Goal: Feedback & Contribution: Contribute content

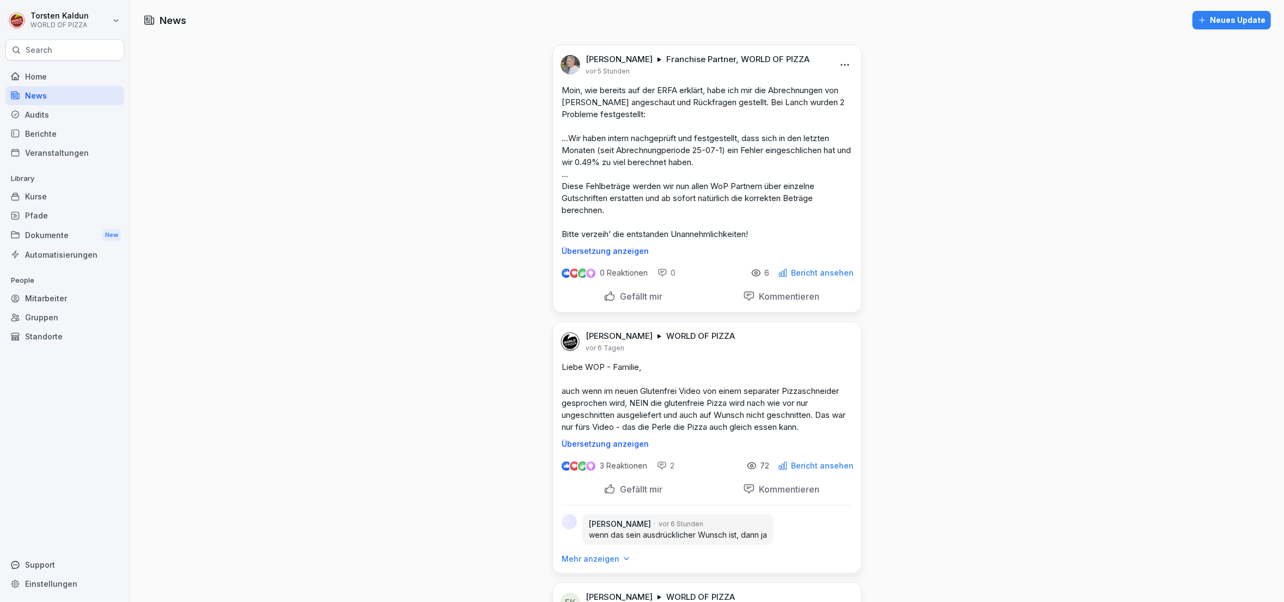
scroll to position [54, 0]
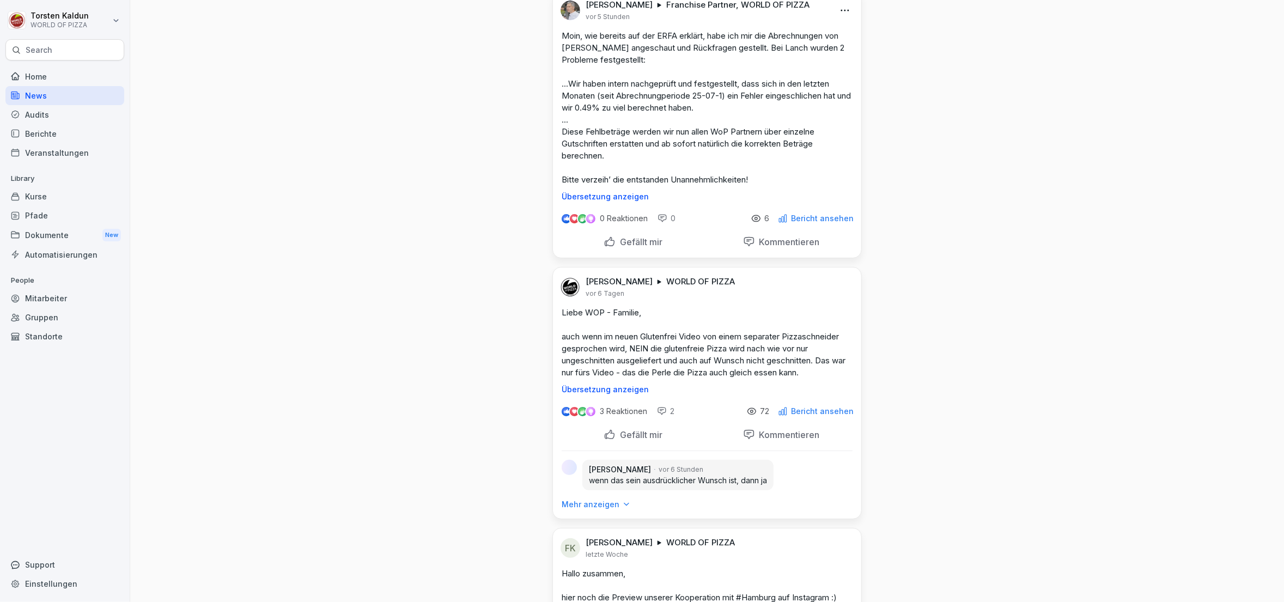
click at [596, 509] on div "Mehr anzeigen" at bounding box center [707, 509] width 308 height 20
click at [598, 500] on p "Mehr anzeigen" at bounding box center [590, 504] width 58 height 11
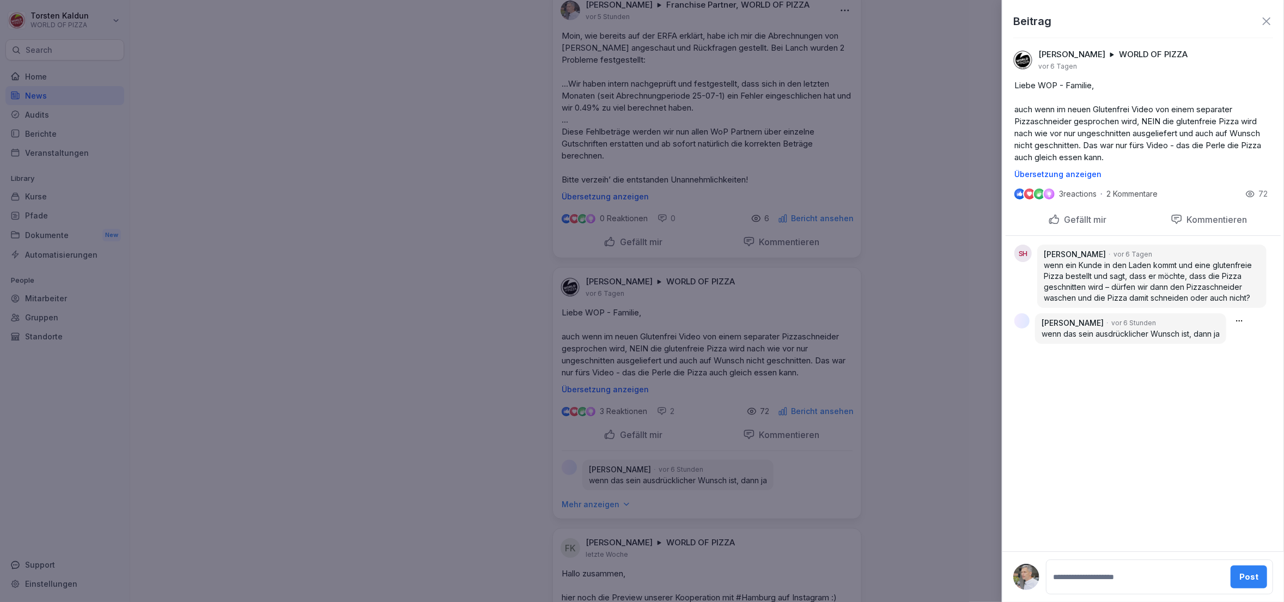
click at [1240, 321] on body "[PERSON_NAME] WORLD OF PIZZA Search Home News Audits Berichte Veranstaltungen L…" at bounding box center [642, 301] width 1284 height 602
click at [1069, 373] on body "[PERSON_NAME] WORLD OF PIZZA Search Home News Audits Berichte Veranstaltungen L…" at bounding box center [642, 301] width 1284 height 602
click at [1241, 319] on body "[PERSON_NAME] WORLD OF PIZZA Search Home News Audits Berichte Veranstaltungen L…" at bounding box center [642, 301] width 1284 height 602
click at [1218, 360] on div "Löschen" at bounding box center [1230, 360] width 105 height 21
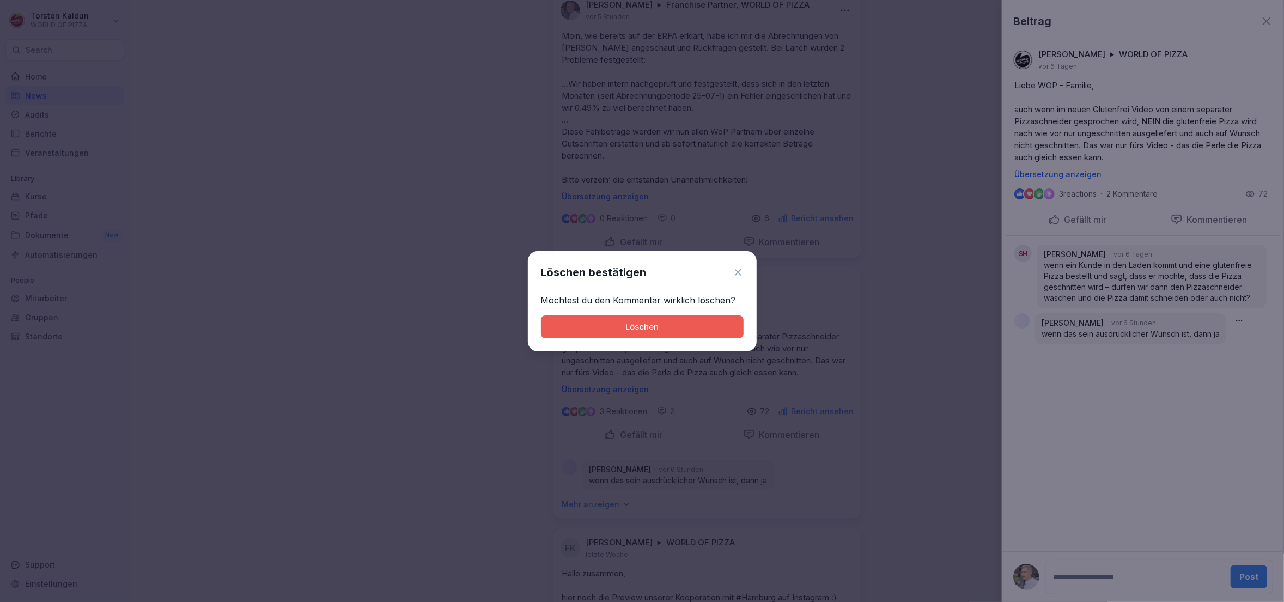
click at [707, 327] on div "Löschen" at bounding box center [642, 327] width 185 height 12
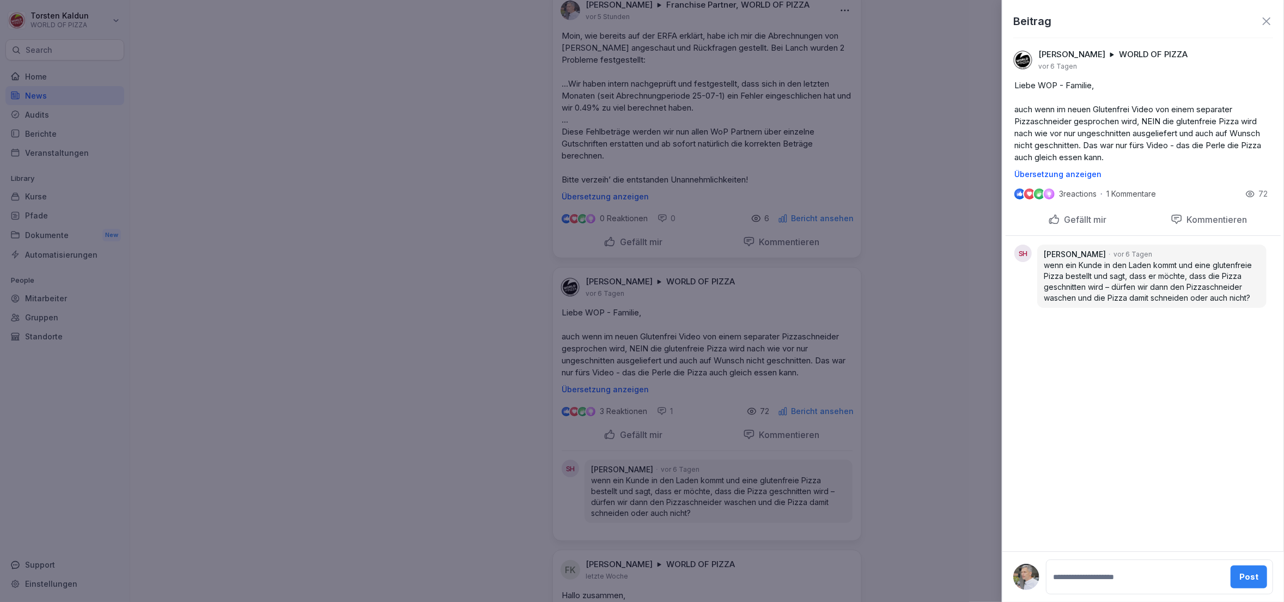
drag, startPoint x: 1267, startPoint y: 22, endPoint x: 1268, endPoint y: 28, distance: 5.6
click at [1267, 23] on icon at bounding box center [1266, 21] width 13 height 13
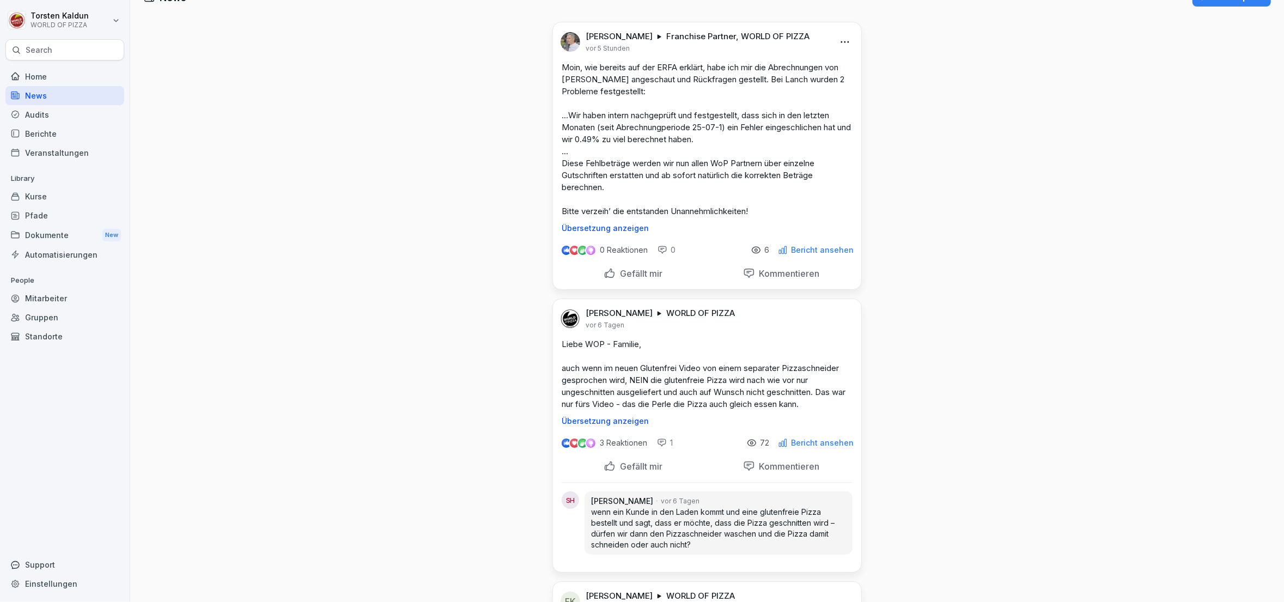
scroll to position [0, 0]
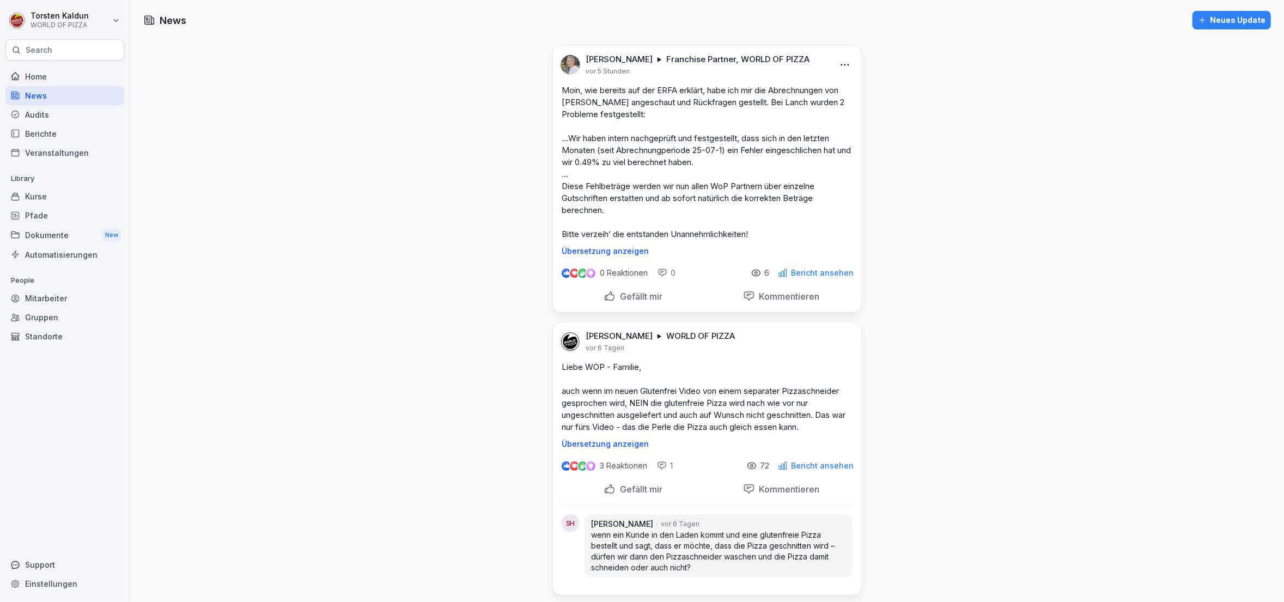
click at [1229, 23] on div "Neues Update" at bounding box center [1232, 20] width 68 height 12
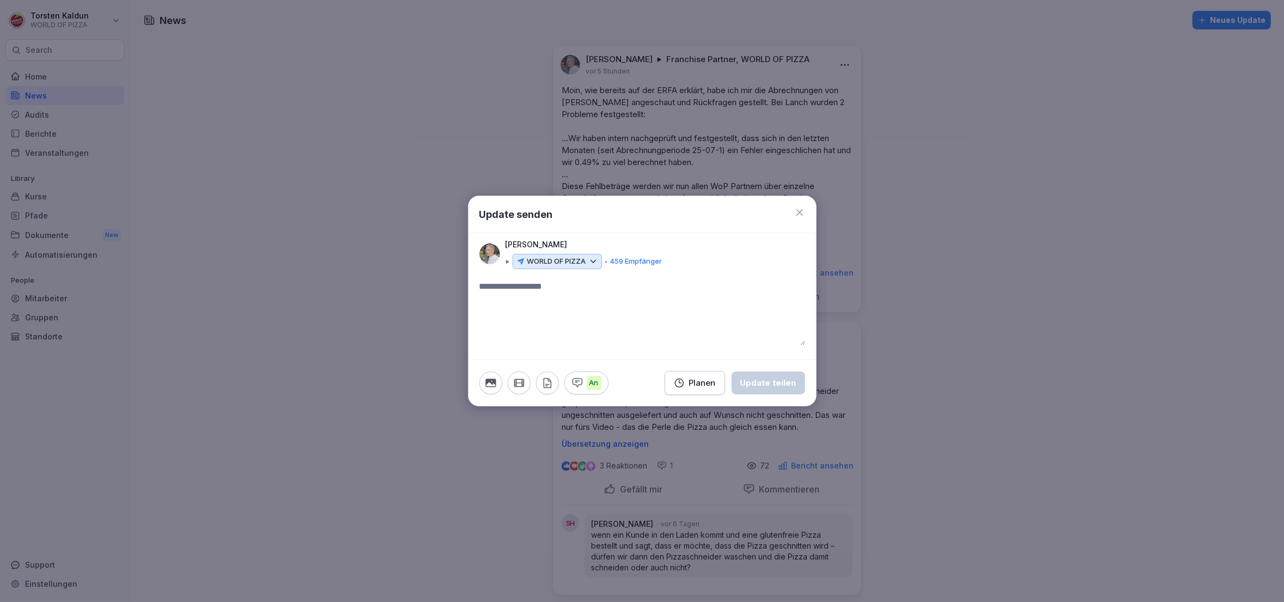
click at [590, 263] on icon at bounding box center [593, 262] width 10 height 10
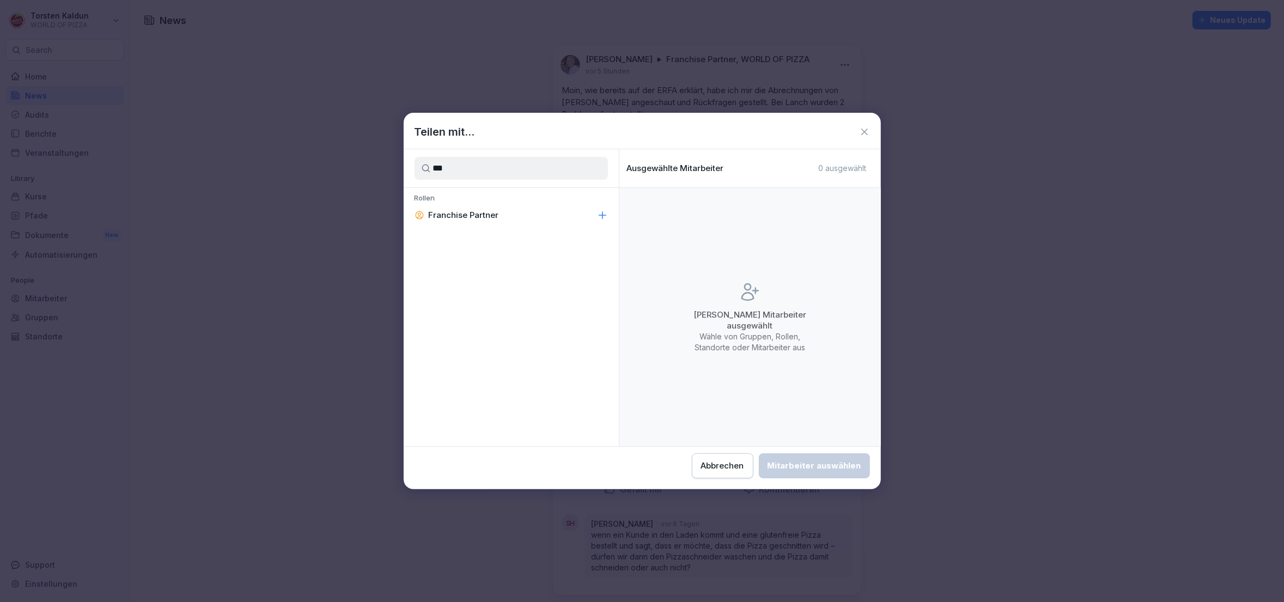
type input "***"
click at [497, 221] on div "Franchise Partner" at bounding box center [511, 215] width 215 height 20
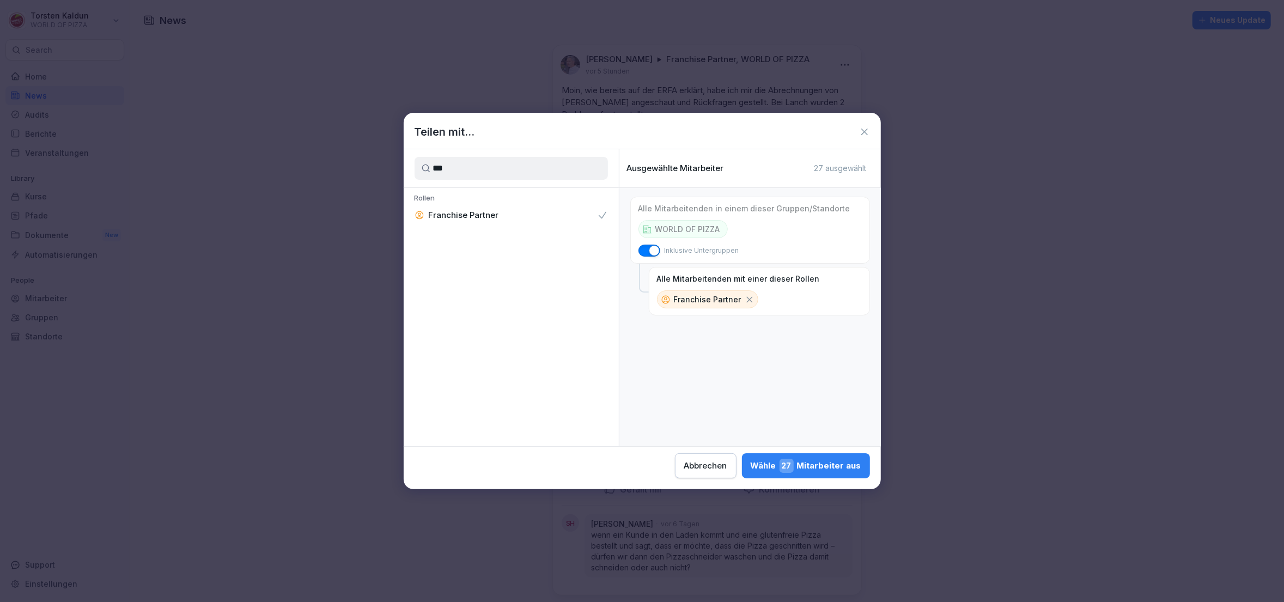
click at [844, 468] on div "Wähle 27 Mitarbeiter aus" at bounding box center [805, 466] width 111 height 14
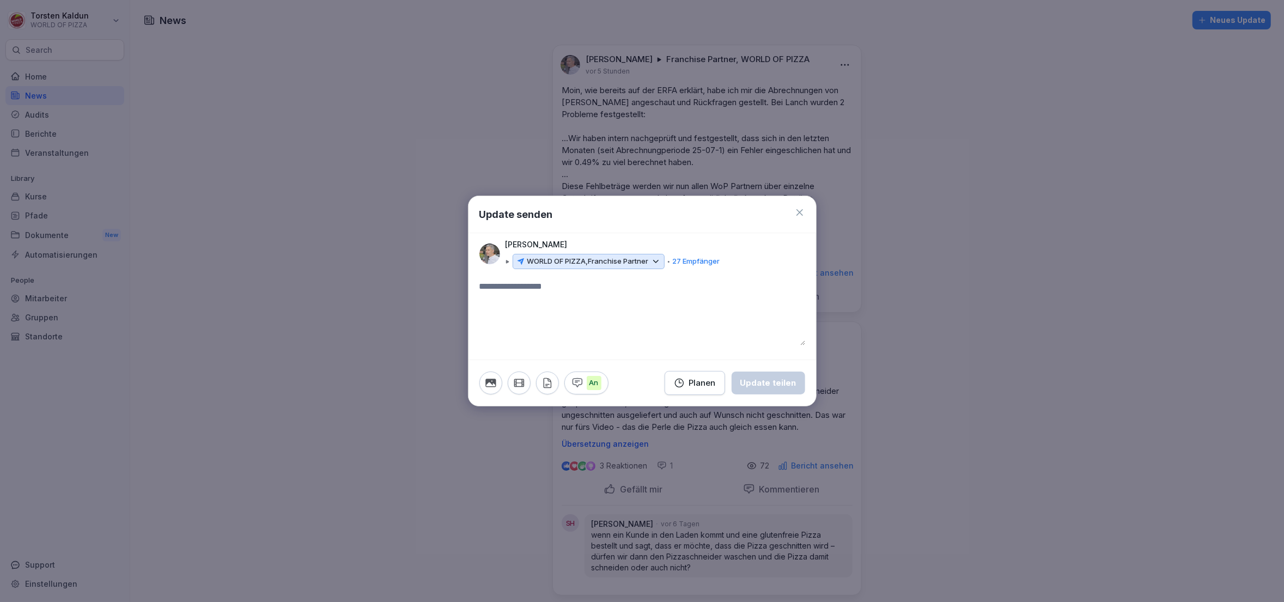
click at [635, 264] on p "WORLD OF PIZZA, Franchise Partner" at bounding box center [587, 261] width 121 height 11
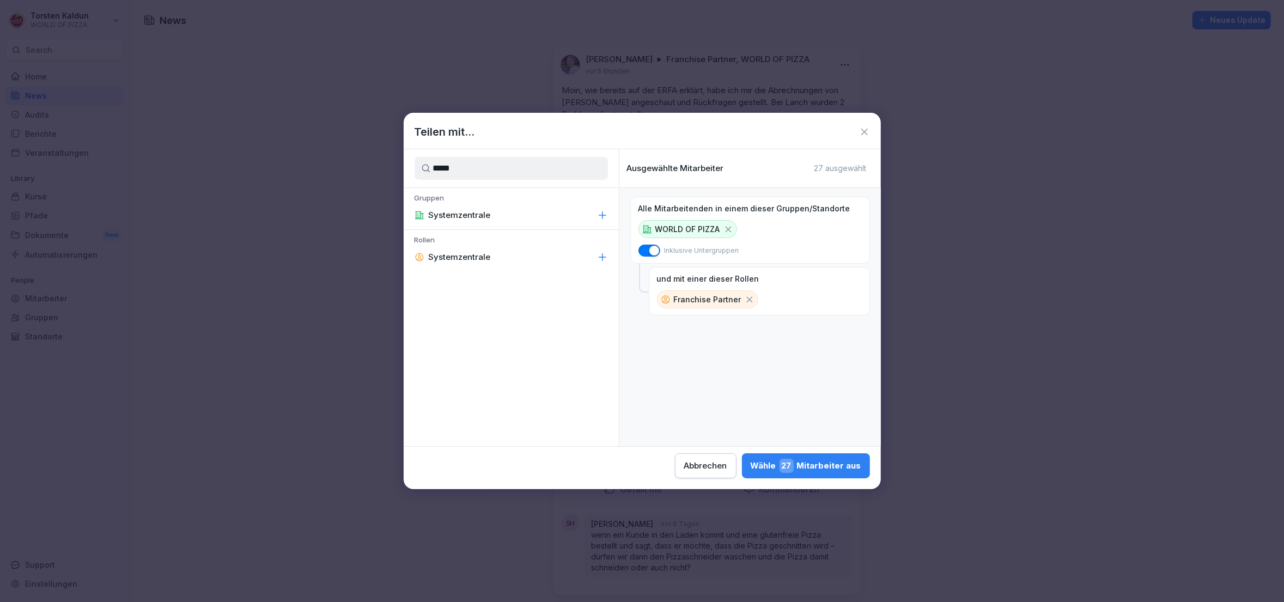
type input "*****"
click at [467, 259] on p "Systemzentrale" at bounding box center [460, 257] width 62 height 11
click at [816, 462] on div "Wähle 33 Mitarbeiter aus" at bounding box center [805, 466] width 111 height 14
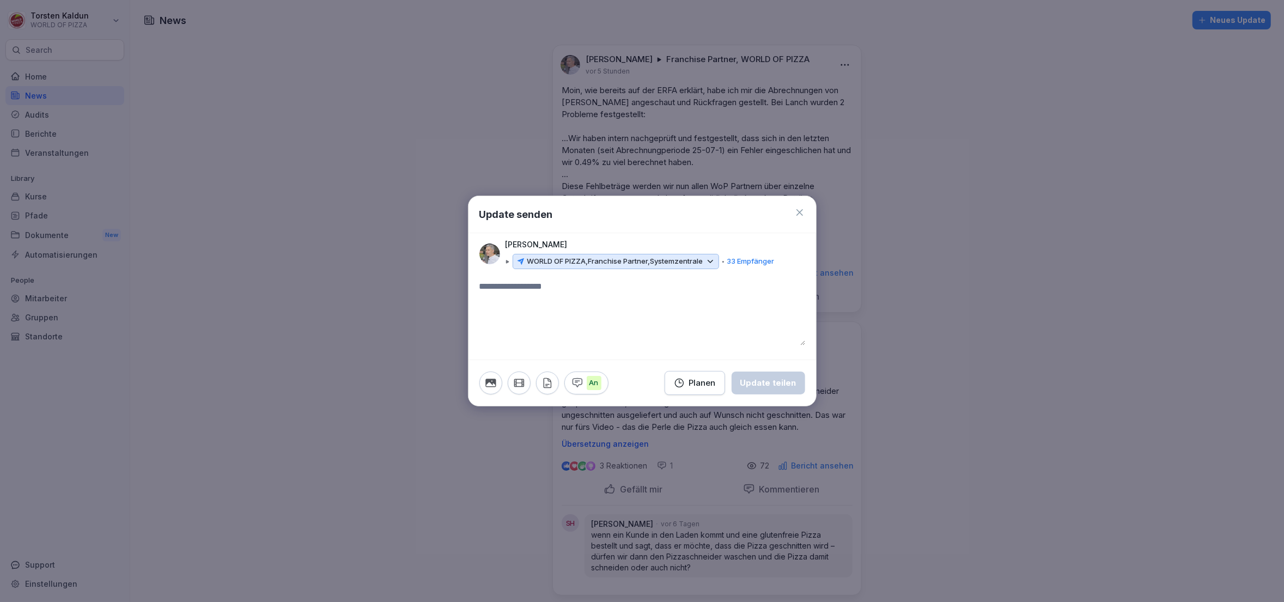
click at [802, 213] on icon at bounding box center [799, 212] width 11 height 11
